Goal: Transaction & Acquisition: Purchase product/service

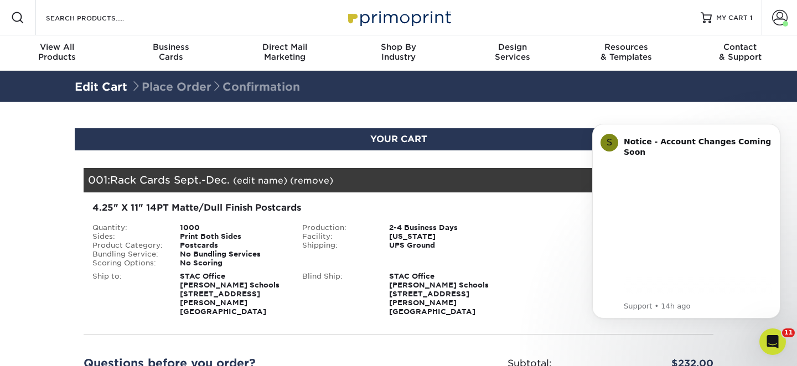
click at [494, 207] on div "4.25" X 11" 14PT Matte/Dull Finish Postcards" at bounding box center [293, 207] width 402 height 13
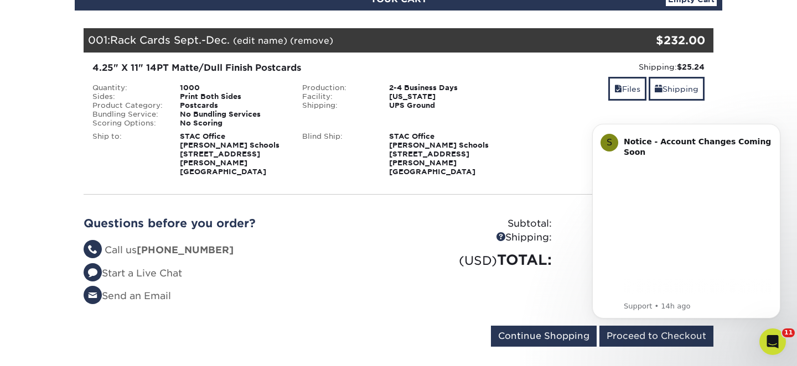
scroll to position [142, 0]
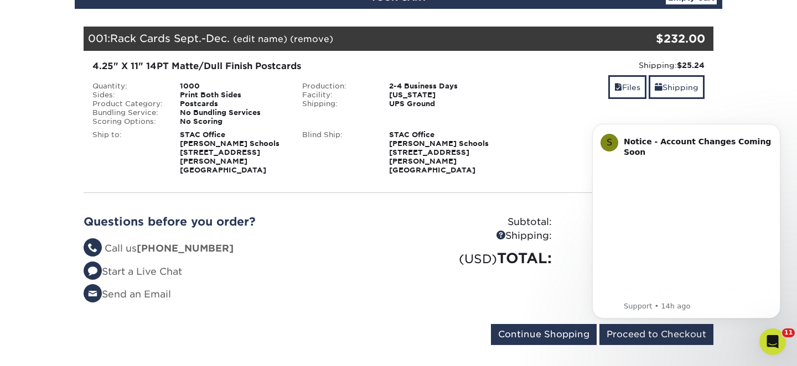
click at [644, 328] on body "S Notice - Account Changes Coming Soon ​ Past Order Files Will Not Transfer: Wh…" at bounding box center [686, 222] width 212 height 220
click at [644, 329] on body "S Notice - Account Changes Coming Soon ​ Past Order Files Will Not Transfer: Wh…" at bounding box center [686, 222] width 212 height 220
click at [772, 128] on button "Dismiss notification" at bounding box center [777, 127] width 14 height 14
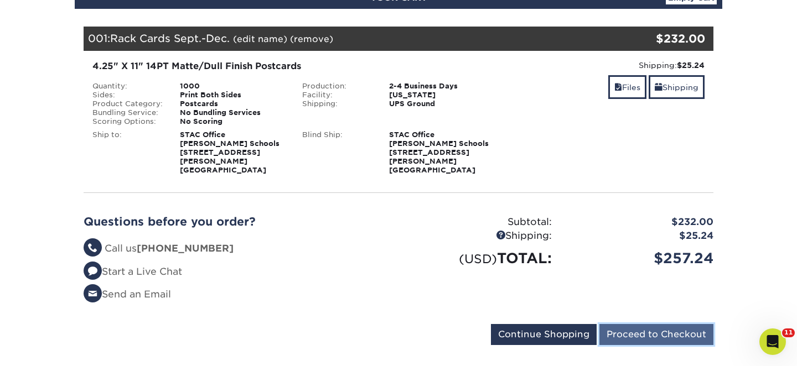
click at [641, 329] on input "Proceed to Checkout" at bounding box center [656, 334] width 114 height 21
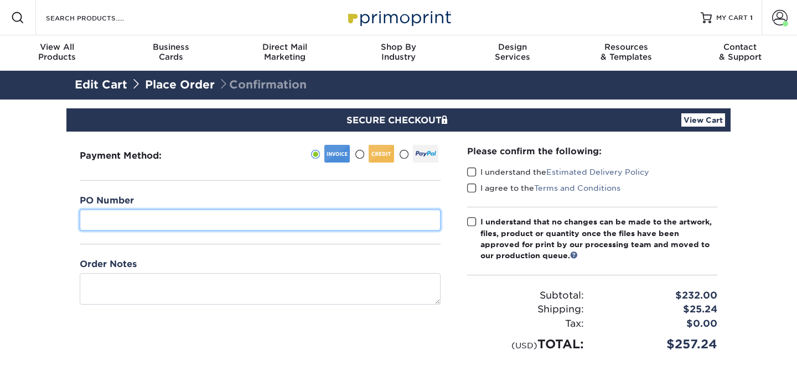
click at [321, 213] on input "text" at bounding box center [260, 220] width 361 height 21
click at [184, 223] on input "text" at bounding box center [260, 220] width 361 height 21
paste input "PO-26-00294"
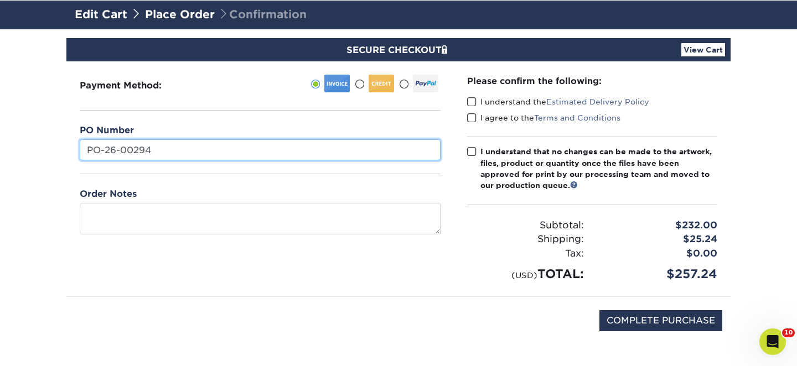
scroll to position [73, 0]
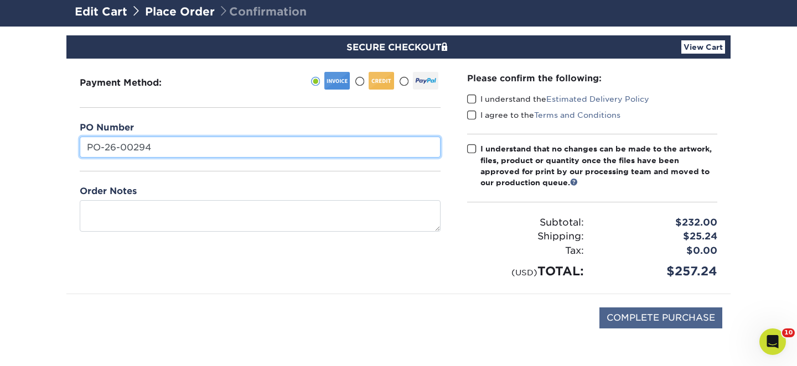
type input "PO-26-00294"
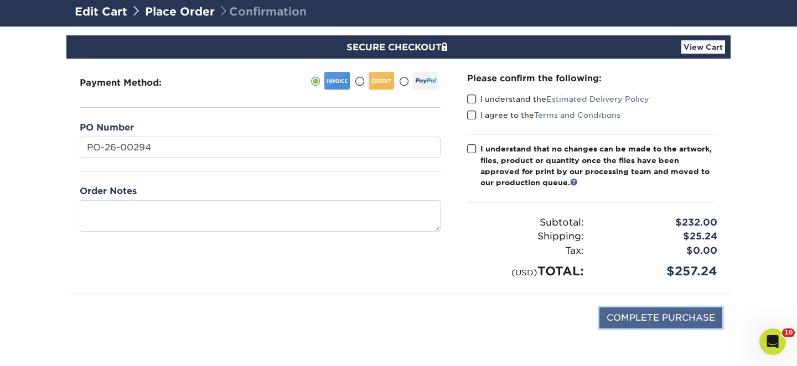
click at [610, 315] on input "COMPLETE PURCHASE" at bounding box center [660, 318] width 123 height 21
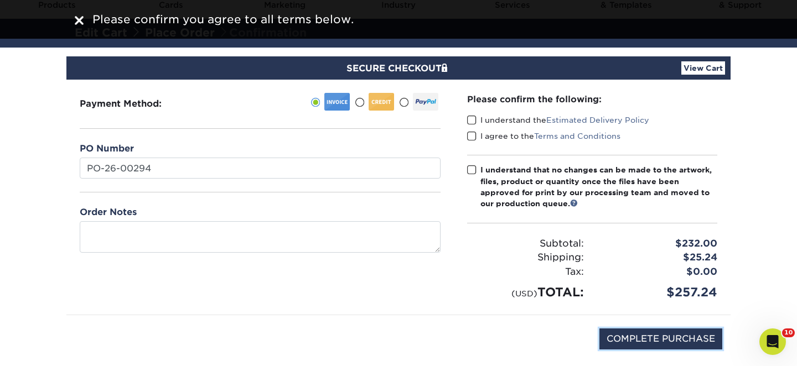
scroll to position [49, 0]
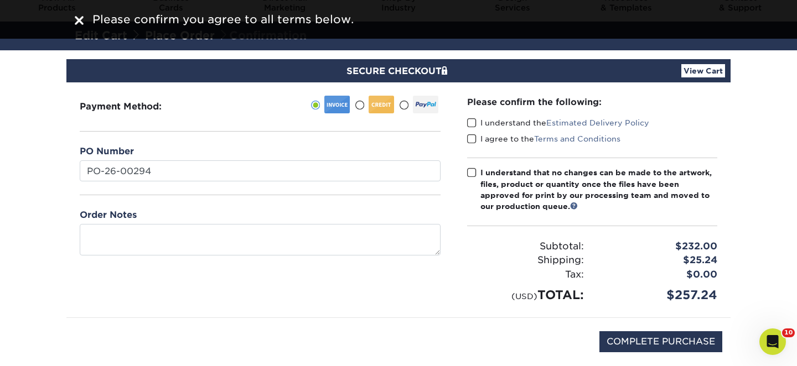
click at [470, 125] on span at bounding box center [471, 123] width 9 height 11
click at [0, 0] on input "I understand the Estimated Delivery Policy" at bounding box center [0, 0] width 0 height 0
click at [470, 138] on span at bounding box center [471, 139] width 9 height 11
click at [0, 0] on input "I agree to the Terms and Conditions" at bounding box center [0, 0] width 0 height 0
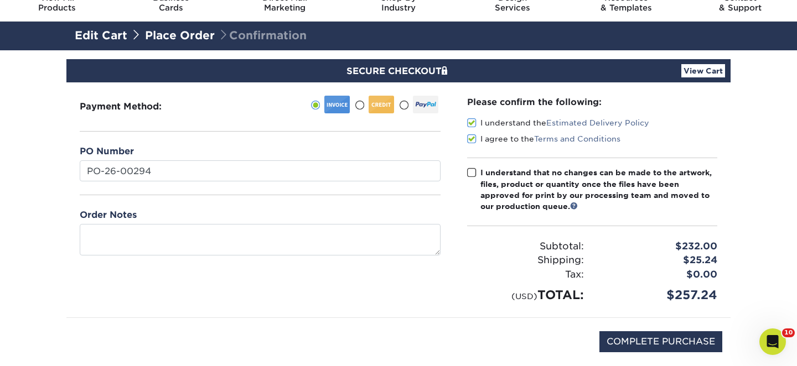
click at [473, 172] on span at bounding box center [471, 173] width 9 height 11
click at [0, 0] on input "I understand that no changes can be made to the artwork, files, product or quan…" at bounding box center [0, 0] width 0 height 0
click at [634, 337] on input "COMPLETE PURCHASE" at bounding box center [660, 341] width 123 height 21
type input "PROCESSING, PLEASE WAIT..."
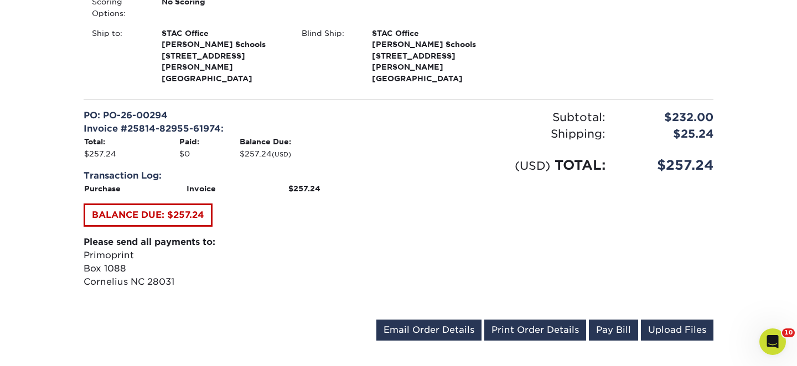
scroll to position [430, 0]
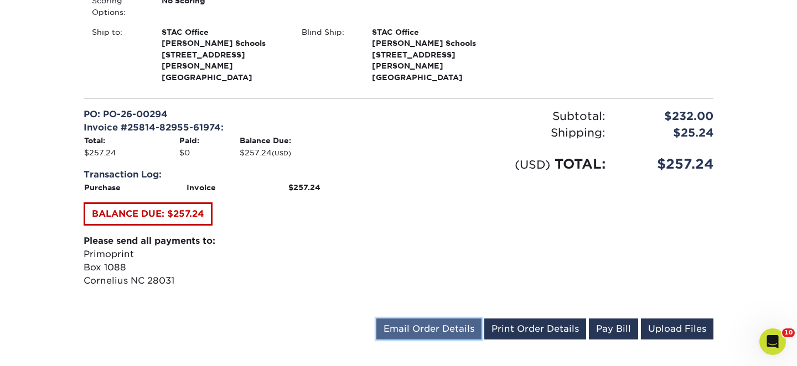
click at [428, 319] on link "Email Order Details" at bounding box center [428, 329] width 105 height 21
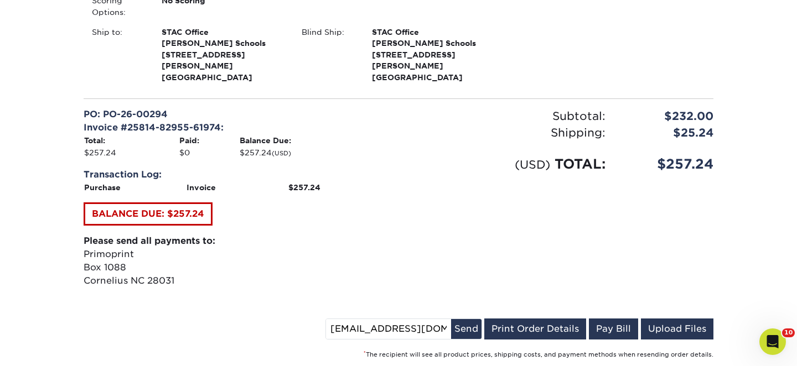
click at [354, 319] on input "[EMAIL_ADDRESS][DOMAIN_NAME]" at bounding box center [388, 329] width 125 height 20
drag, startPoint x: 354, startPoint y: 317, endPoint x: 334, endPoint y: 315, distance: 20.5
click at [334, 319] on input "[EMAIL_ADDRESS][DOMAIN_NAME]" at bounding box center [388, 329] width 125 height 20
click at [355, 319] on input "[EMAIL_ADDRESS][DOMAIN_NAME]" at bounding box center [388, 329] width 125 height 20
drag, startPoint x: 355, startPoint y: 319, endPoint x: 331, endPoint y: 319, distance: 23.8
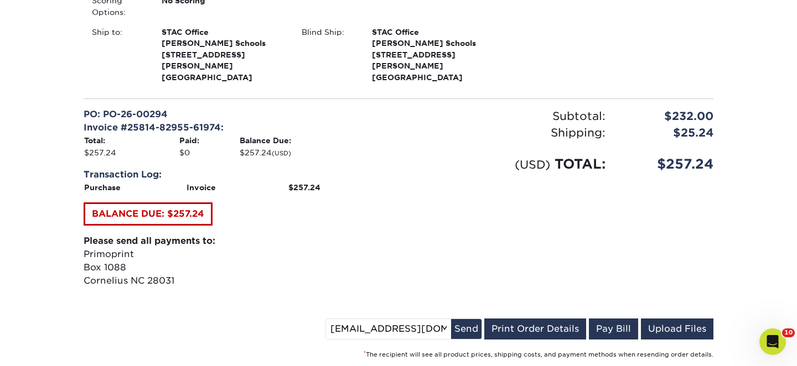
click at [331, 319] on div "[EMAIL_ADDRESS][DOMAIN_NAME] Send Email Order Details Print Order Details Pay B…" at bounding box center [399, 331] width 630 height 25
click at [357, 321] on input "[EMAIL_ADDRESS][DOMAIN_NAME]" at bounding box center [388, 329] width 125 height 20
click at [355, 320] on input "[EMAIL_ADDRESS][DOMAIN_NAME]" at bounding box center [388, 329] width 125 height 20
click at [352, 320] on input "[EMAIL_ADDRESS][DOMAIN_NAME]" at bounding box center [388, 329] width 125 height 20
click at [349, 321] on input "[EMAIL_ADDRESS][DOMAIN_NAME]" at bounding box center [388, 329] width 125 height 20
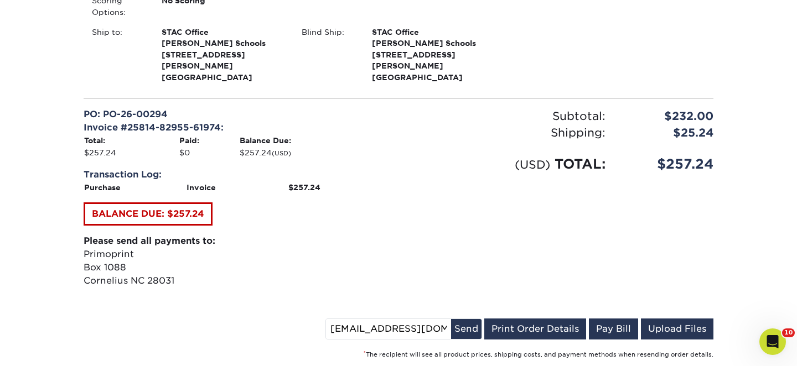
click at [442, 321] on input "[EMAIL_ADDRESS][DOMAIN_NAME]" at bounding box center [388, 329] width 125 height 20
type input "[EMAIL_ADDRESS][DOMAIN_NAME]"
click at [474, 319] on button "Send" at bounding box center [466, 329] width 30 height 20
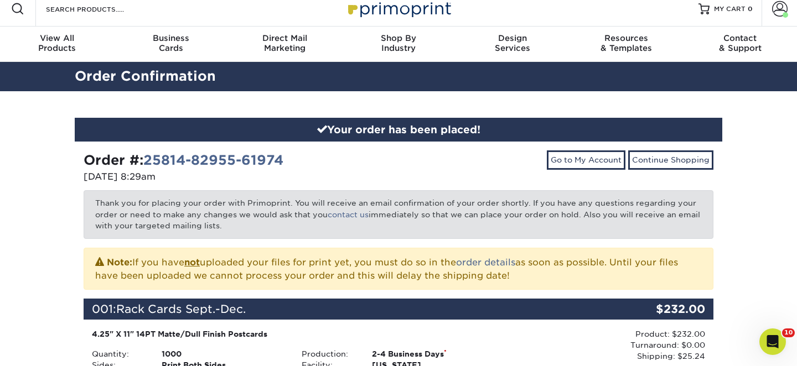
scroll to position [0, 0]
